Goal: Book appointment/travel/reservation

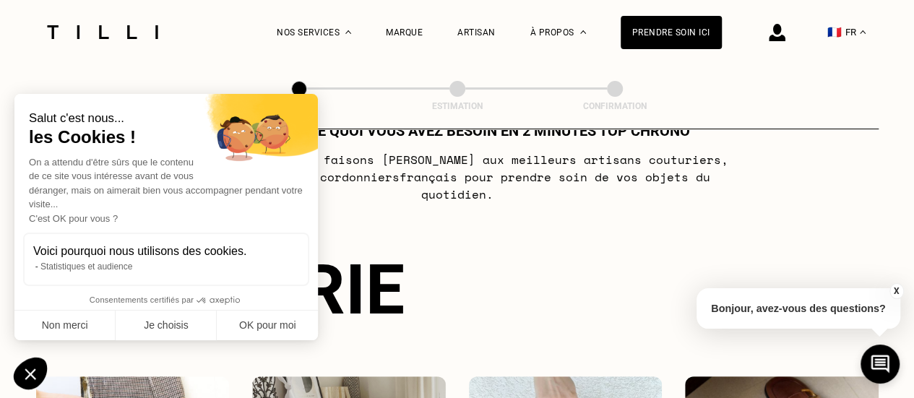
scroll to position [72, 0]
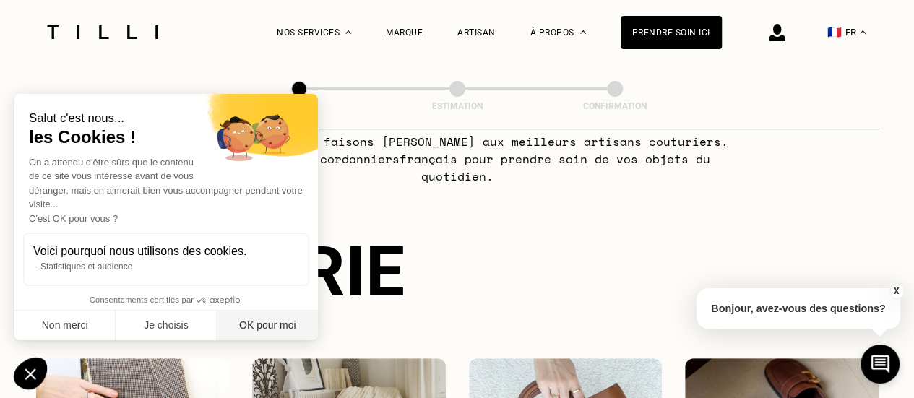
click at [280, 317] on button "OK pour moi" at bounding box center [267, 326] width 101 height 30
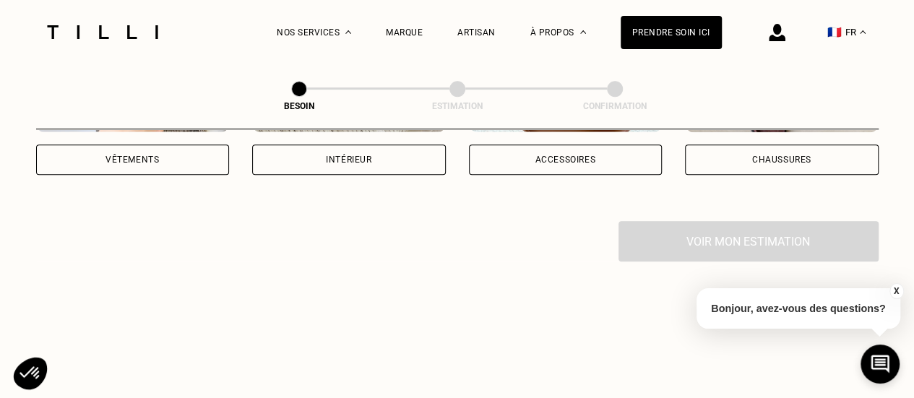
scroll to position [289, 0]
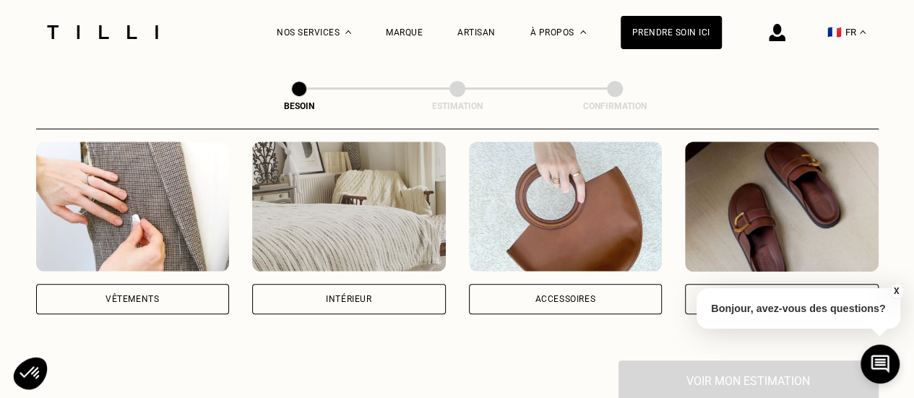
click at [331, 291] on div "Intérieur" at bounding box center [349, 299] width 194 height 30
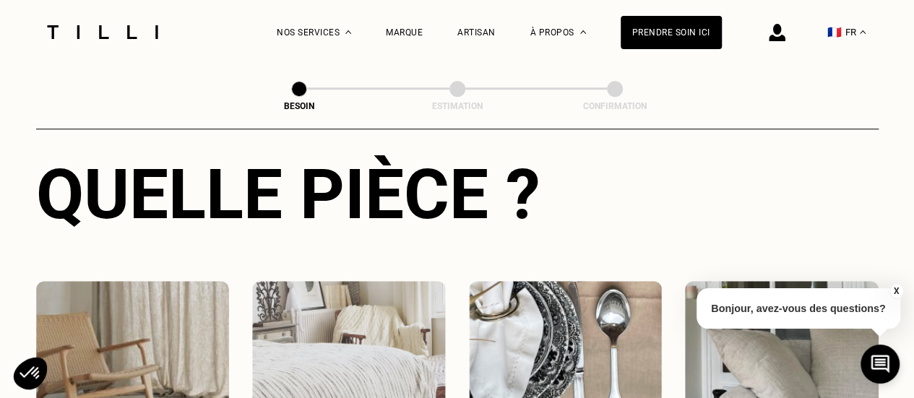
scroll to position [617, 0]
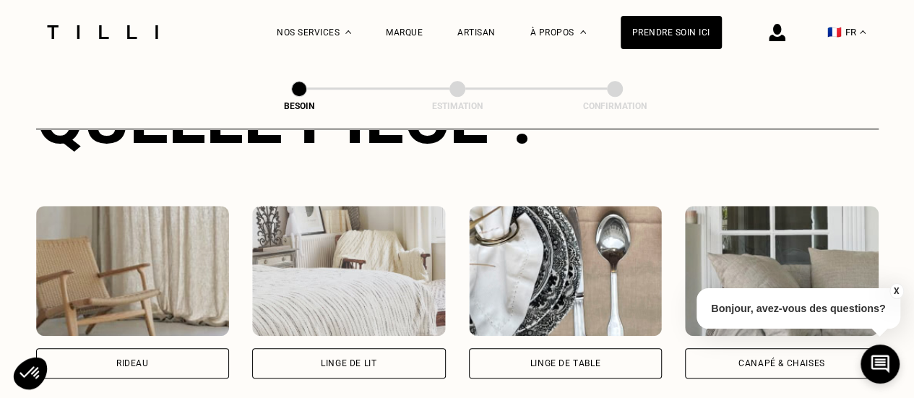
click at [153, 286] on img at bounding box center [133, 271] width 194 height 130
select select "FR"
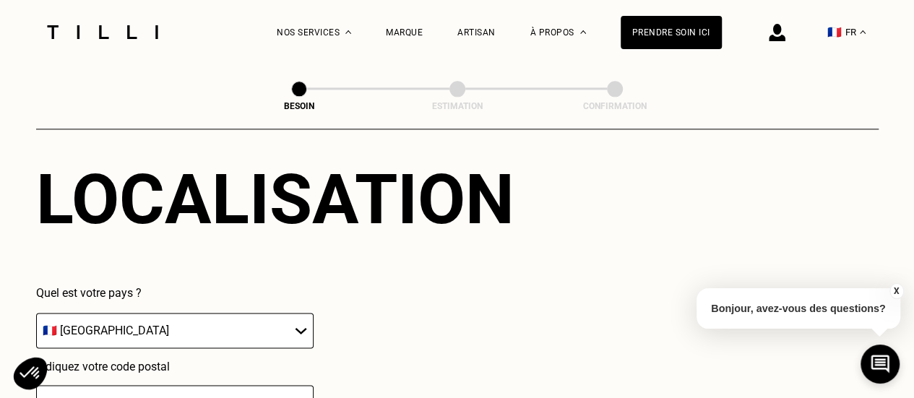
scroll to position [1011, 0]
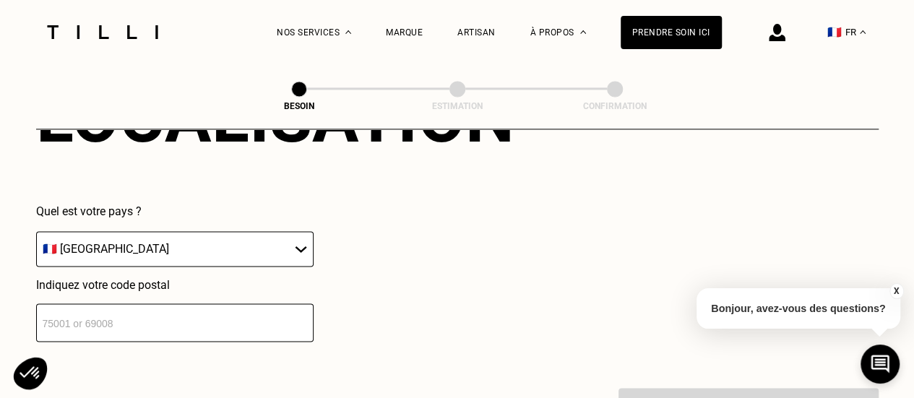
click at [188, 304] on input "number" at bounding box center [175, 323] width 278 height 38
type input "69330"
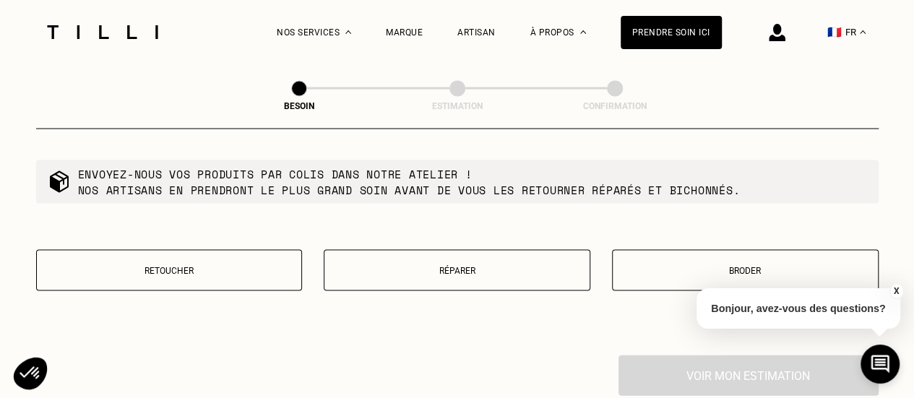
scroll to position [1443, 0]
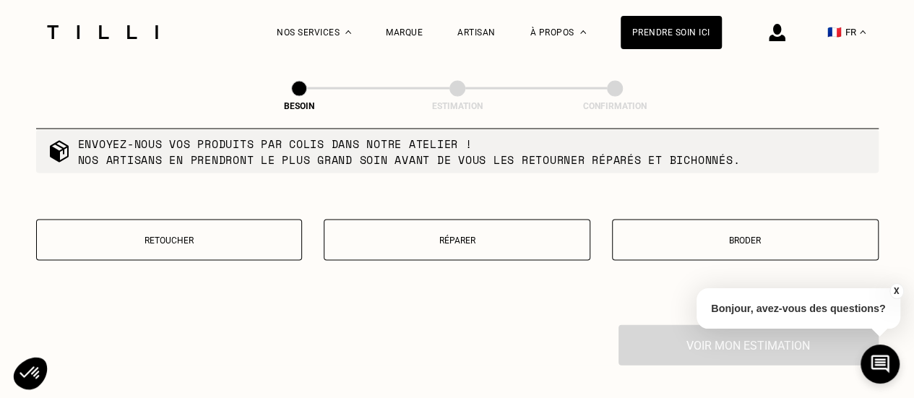
click at [207, 243] on button "Retoucher" at bounding box center [169, 240] width 267 height 41
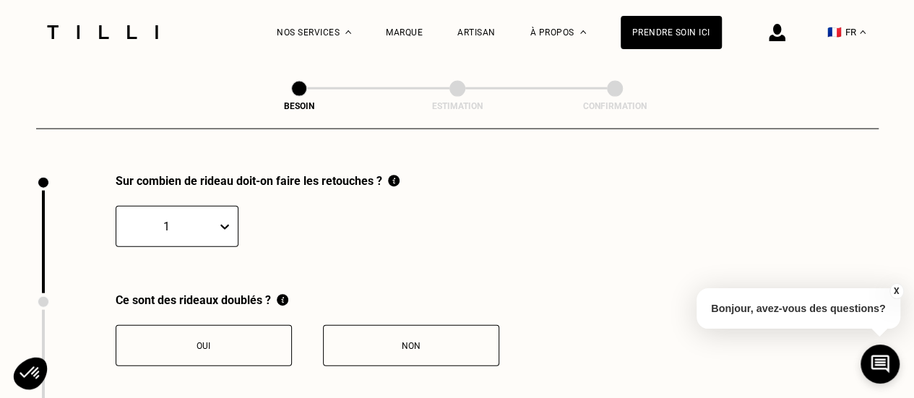
scroll to position [1597, 0]
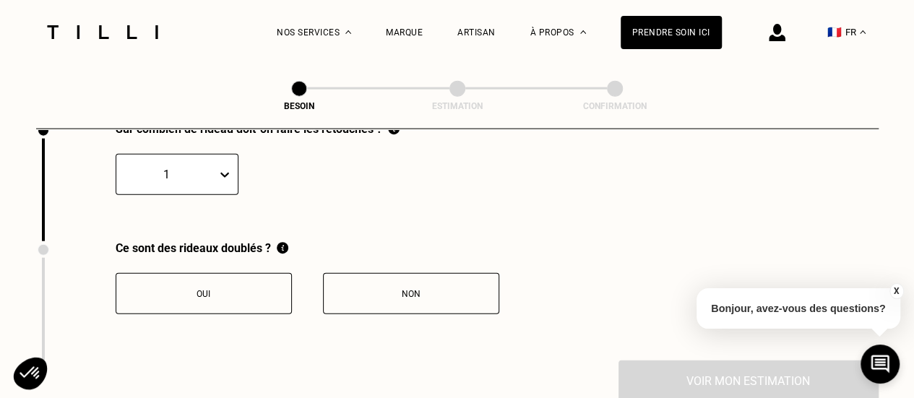
click at [223, 195] on div "1" at bounding box center [177, 174] width 123 height 41
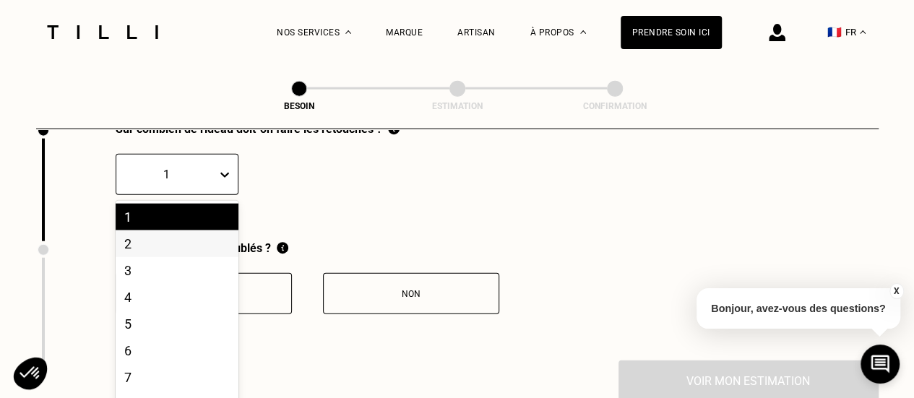
scroll to position [1662, 0]
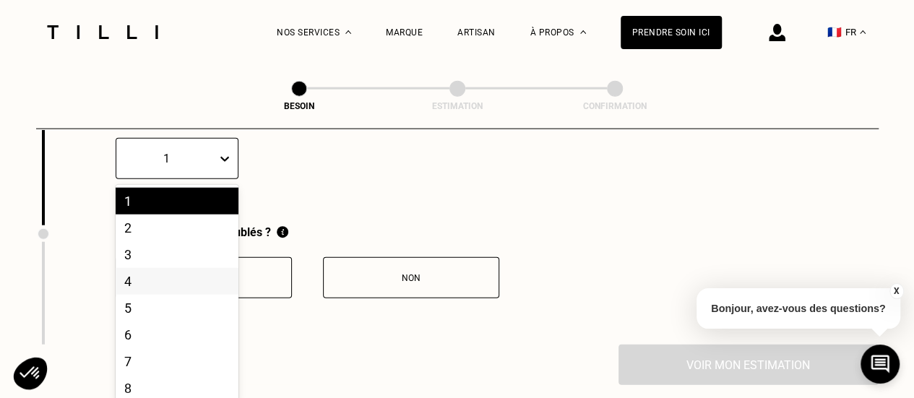
click at [169, 273] on div "4" at bounding box center [177, 281] width 123 height 27
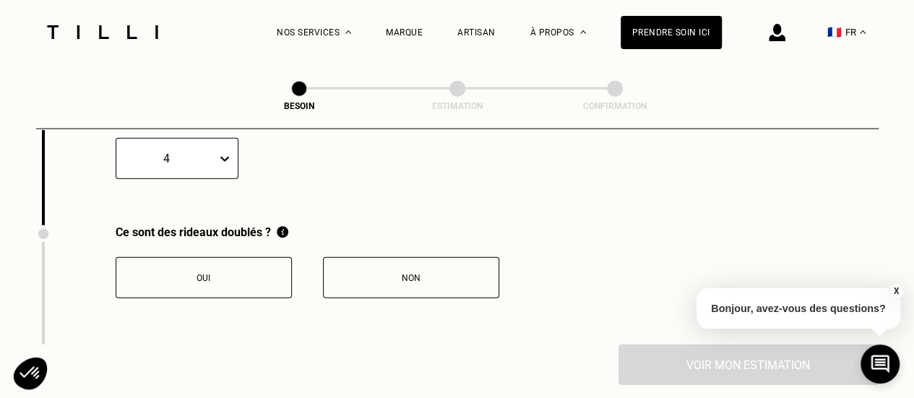
click at [379, 273] on div "Non" at bounding box center [411, 278] width 160 height 10
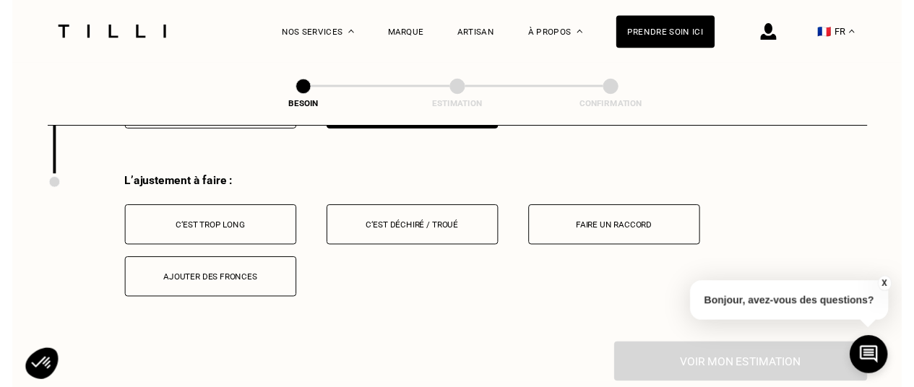
scroll to position [1836, 0]
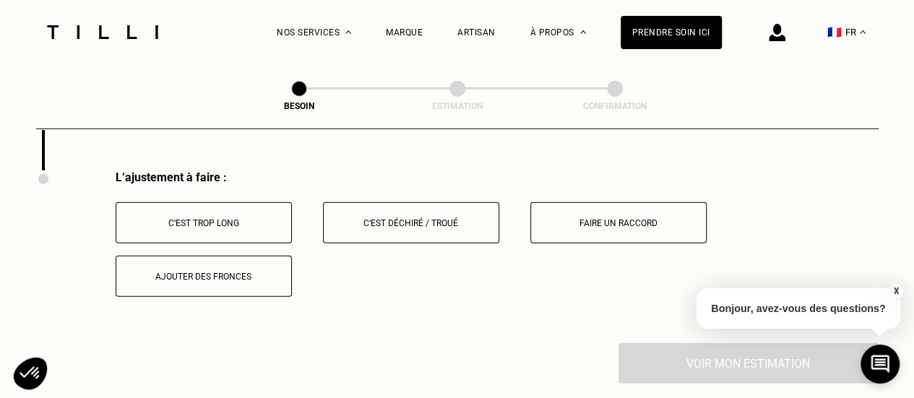
click at [240, 220] on button "C‘est trop long" at bounding box center [204, 222] width 176 height 41
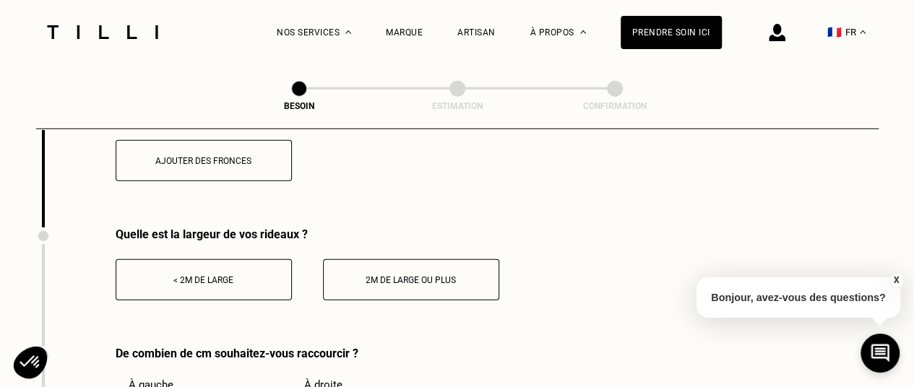
scroll to position [1981, 0]
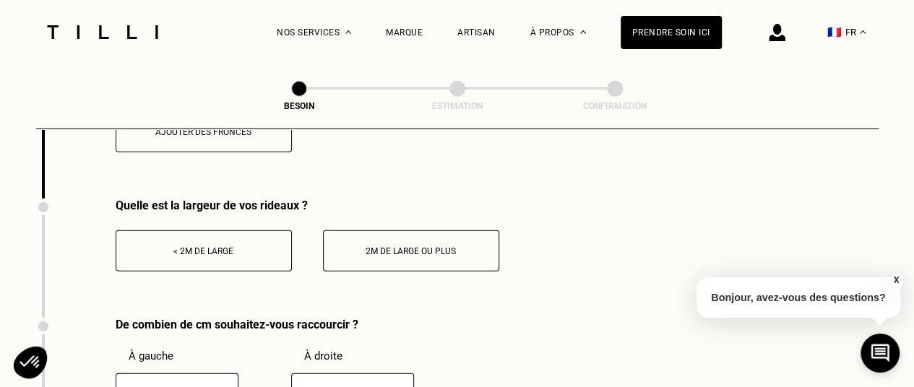
click at [257, 256] on button "< 2m de large" at bounding box center [204, 251] width 176 height 41
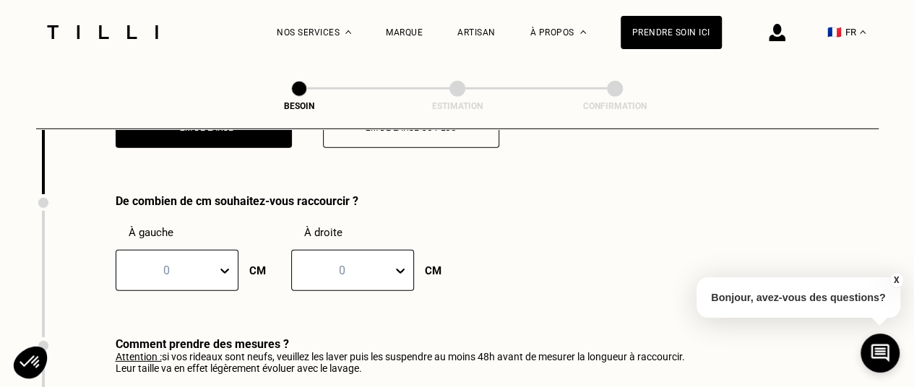
scroll to position [2125, 0]
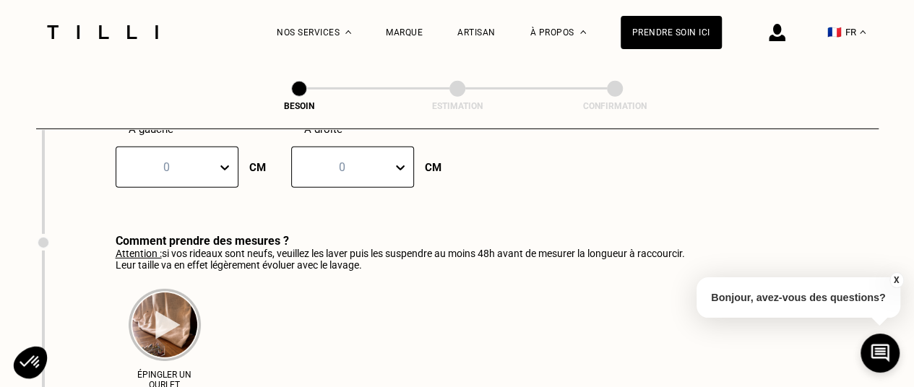
click at [227, 188] on div "0" at bounding box center [177, 167] width 123 height 41
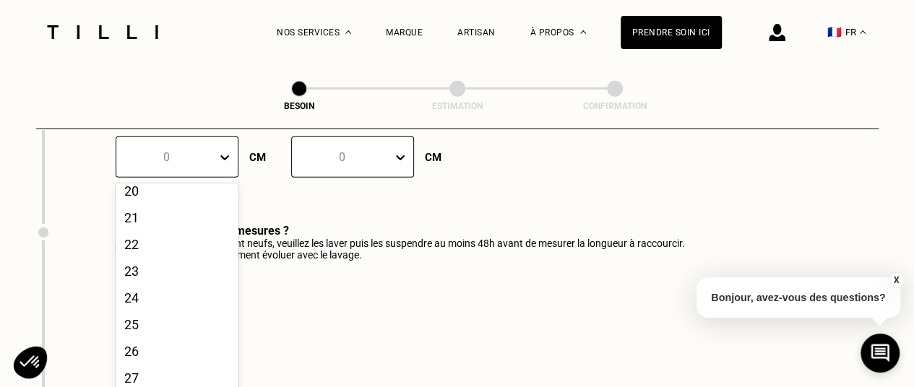
scroll to position [578, 0]
click at [178, 296] on div "25" at bounding box center [177, 290] width 123 height 27
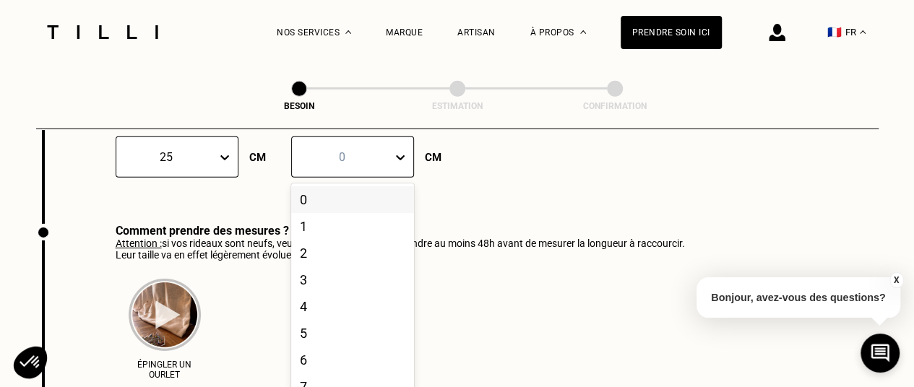
click at [409, 147] on div at bounding box center [403, 158] width 20 height 26
click at [325, 295] on div "25" at bounding box center [352, 290] width 123 height 27
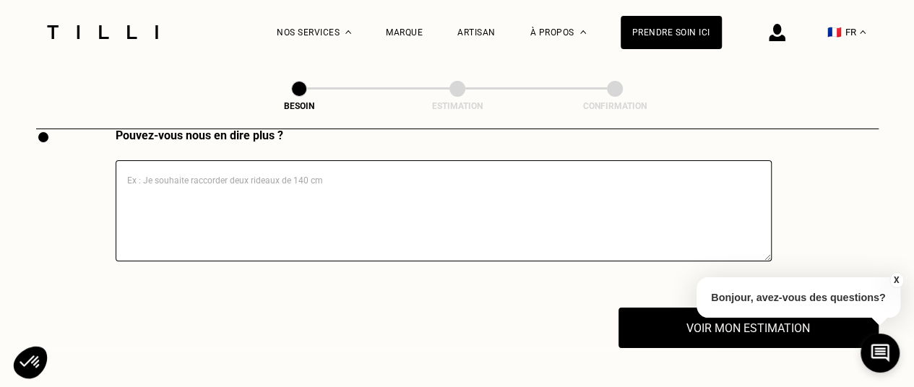
scroll to position [2652, 0]
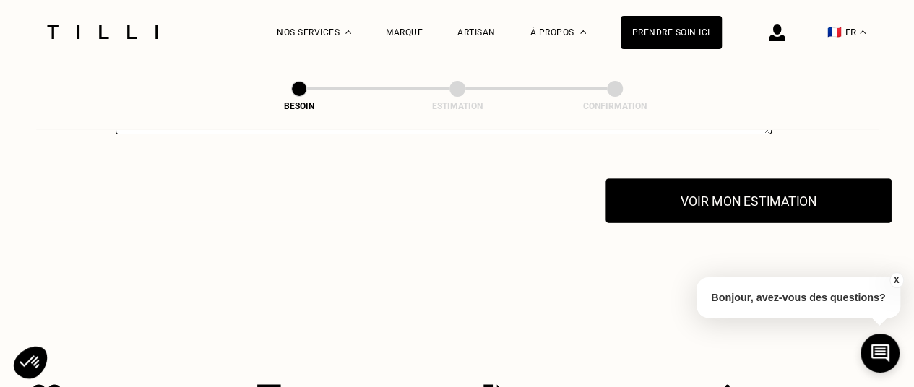
click at [716, 196] on button "Voir mon estimation" at bounding box center [749, 201] width 286 height 45
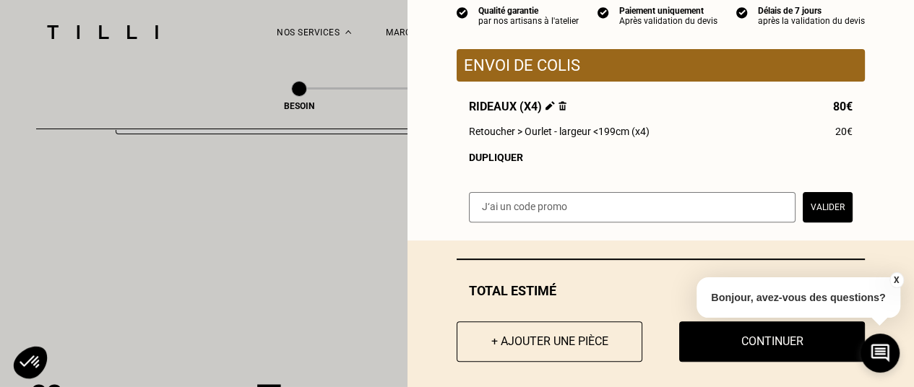
scroll to position [160, 0]
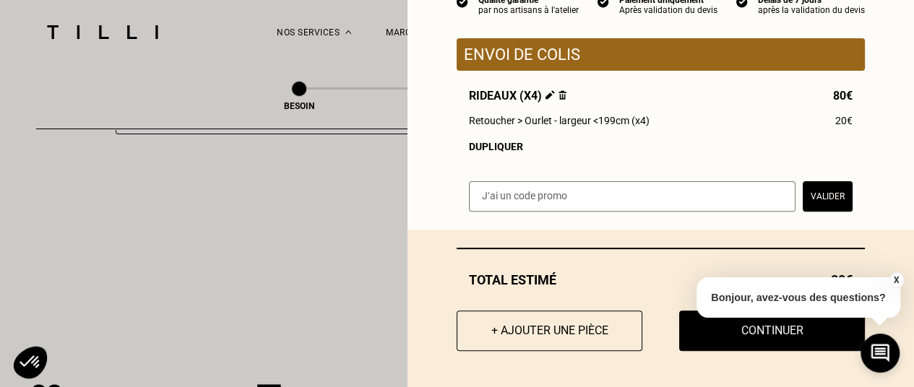
click at [899, 280] on button "X" at bounding box center [896, 281] width 14 height 16
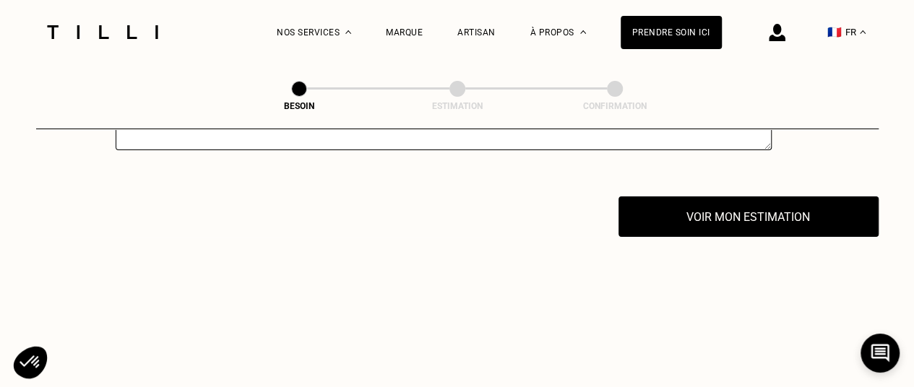
scroll to position [2724, 0]
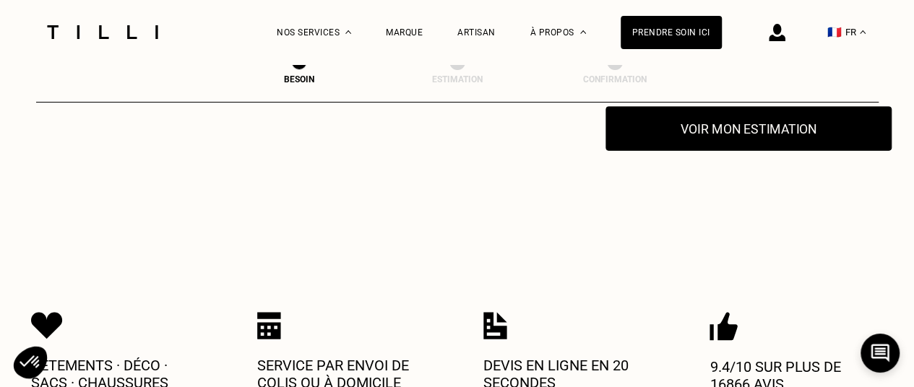
click at [747, 125] on button "Voir mon estimation" at bounding box center [749, 128] width 286 height 45
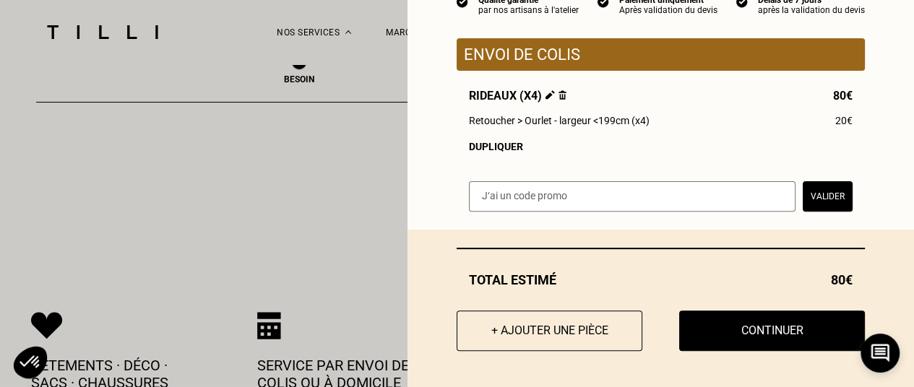
scroll to position [160, 0]
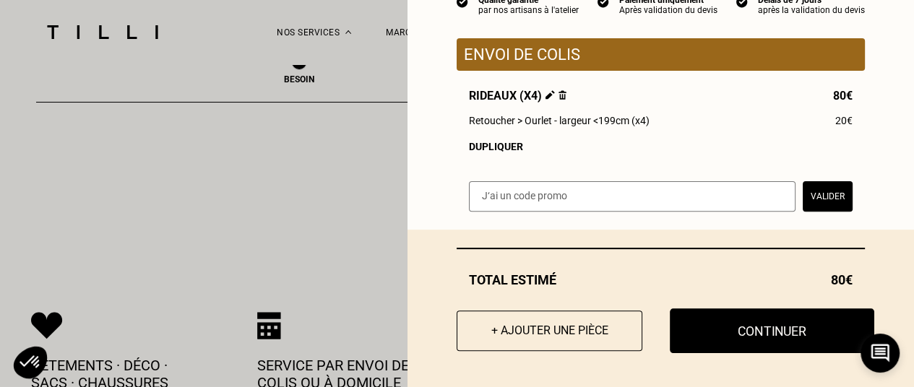
click at [767, 338] on button "Continuer" at bounding box center [772, 331] width 205 height 45
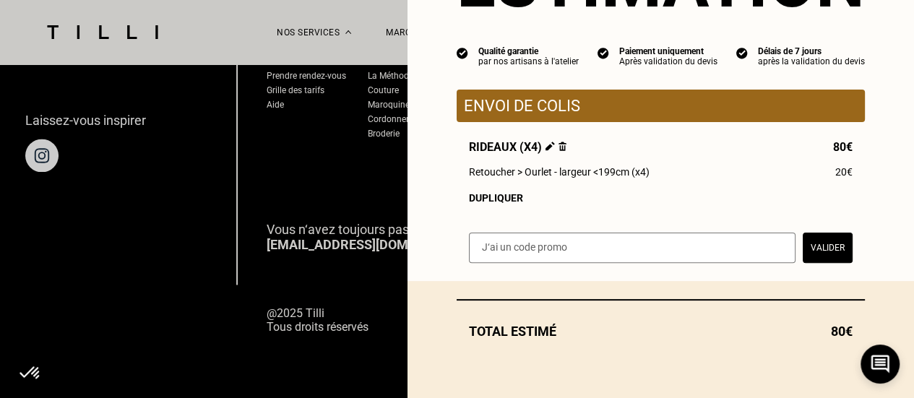
scroll to position [108, 0]
select select "FR"
